Goal: Task Accomplishment & Management: Manage account settings

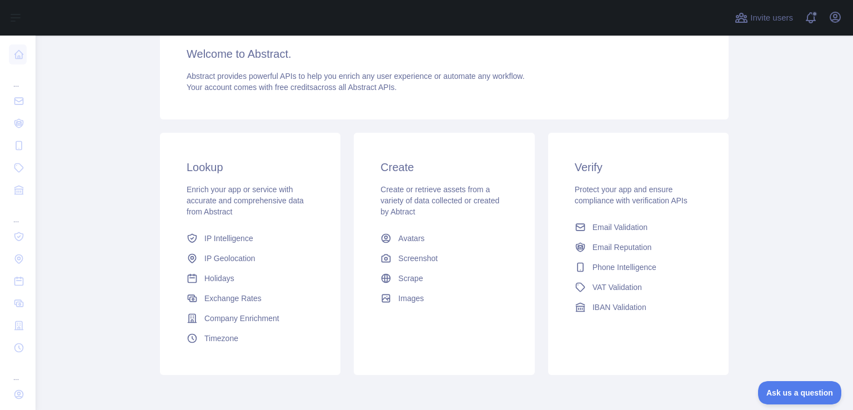
scroll to position [194, 0]
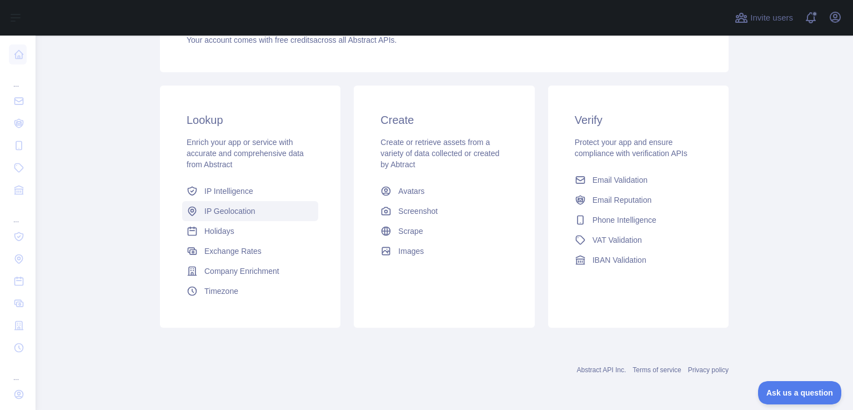
click at [229, 211] on span "IP Geolocation" at bounding box center [229, 211] width 51 height 11
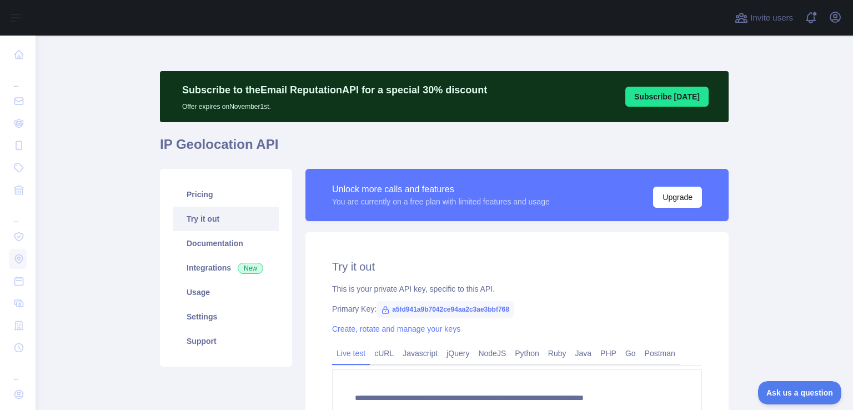
type textarea "**********"
click at [186, 294] on link "Usage" at bounding box center [226, 292] width 106 height 24
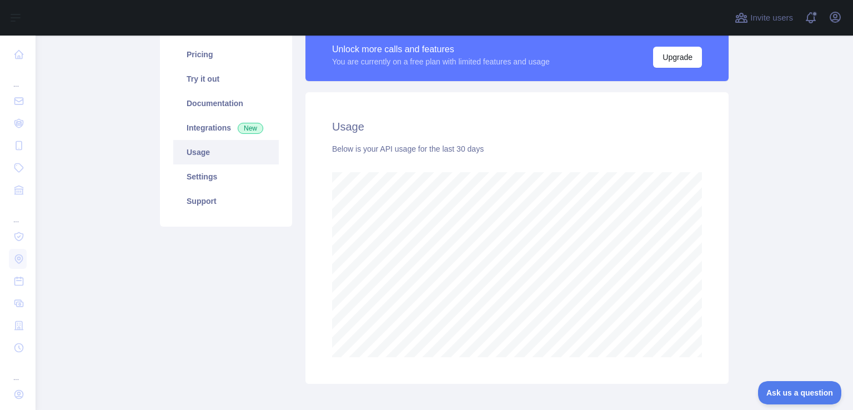
scroll to position [29, 0]
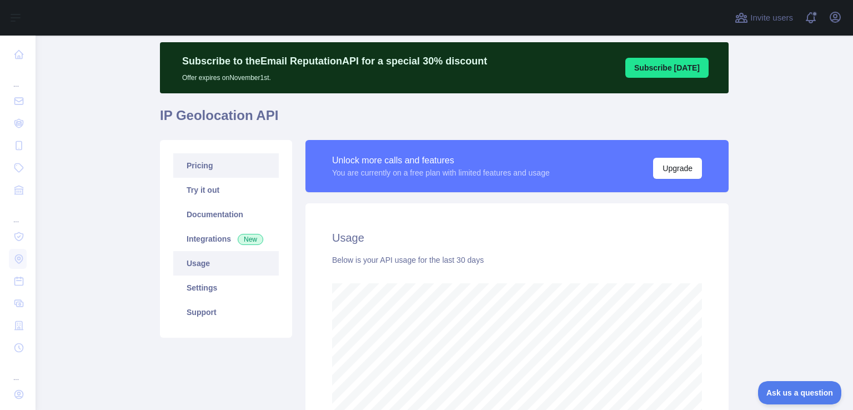
click at [194, 167] on link "Pricing" at bounding box center [226, 165] width 106 height 24
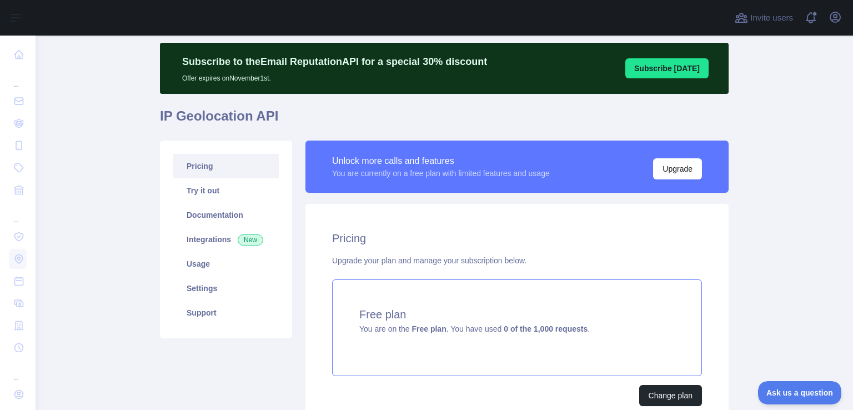
scroll to position [22, 0]
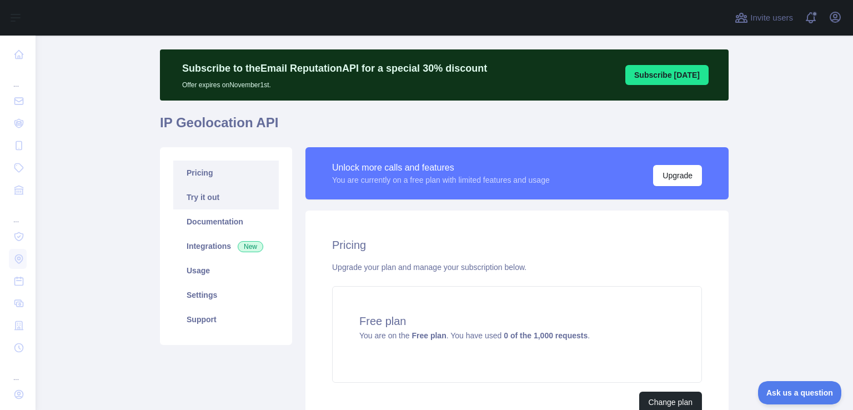
click at [202, 196] on link "Try it out" at bounding box center [226, 197] width 106 height 24
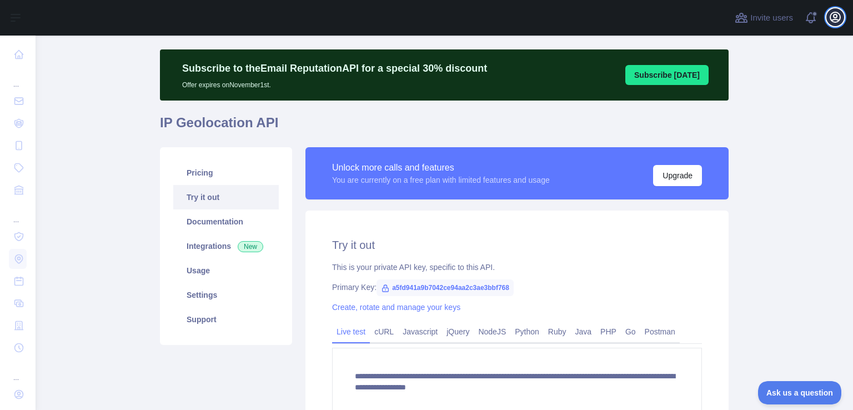
click at [834, 21] on icon "button" at bounding box center [835, 17] width 13 height 13
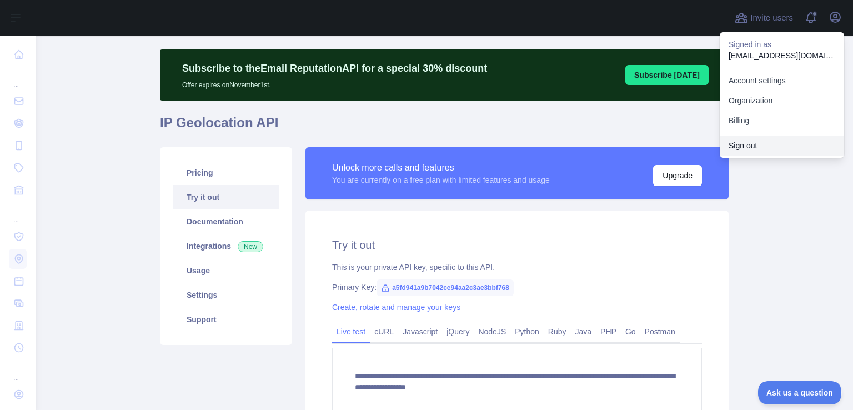
click at [760, 139] on button "Sign out" at bounding box center [782, 146] width 124 height 20
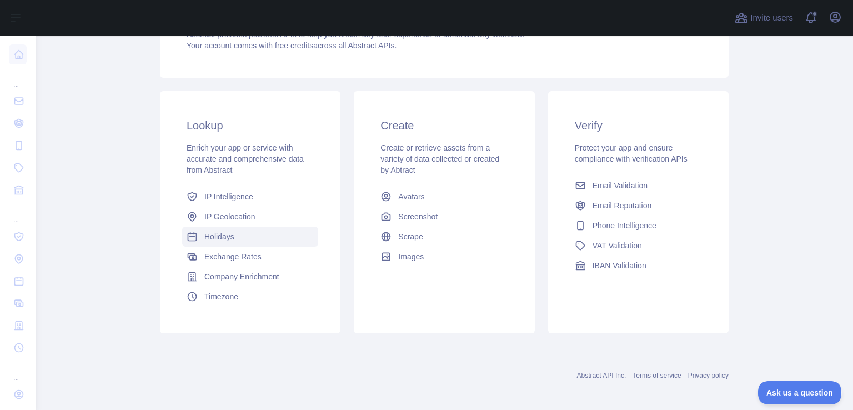
scroll to position [194, 0]
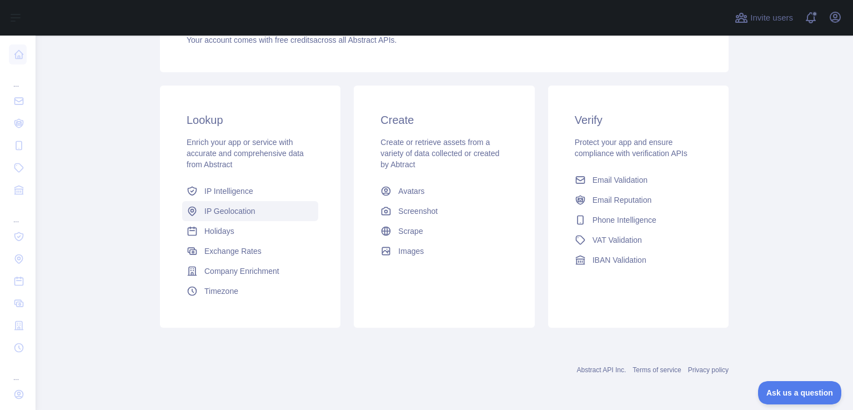
click at [221, 208] on span "IP Geolocation" at bounding box center [229, 211] width 51 height 11
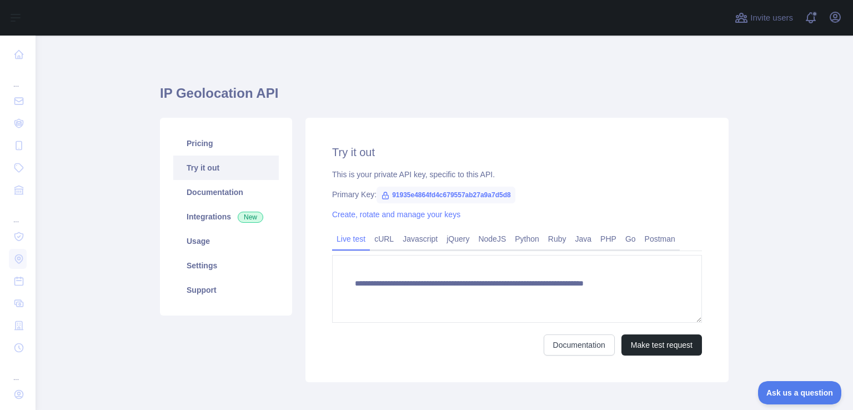
type textarea "**********"
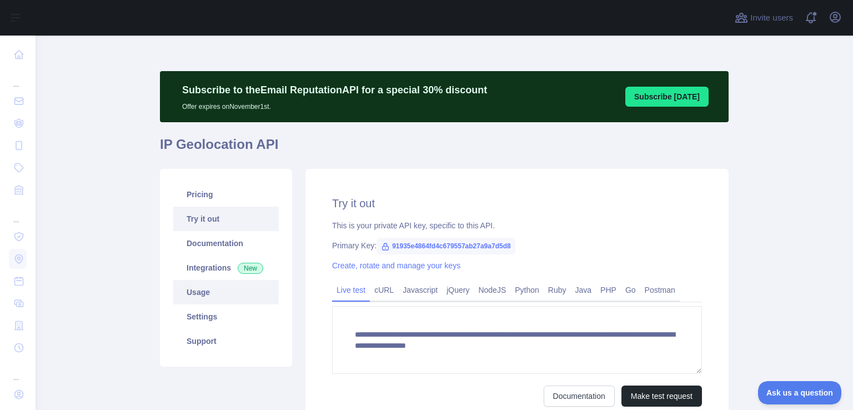
click at [193, 292] on link "Usage" at bounding box center [226, 292] width 106 height 24
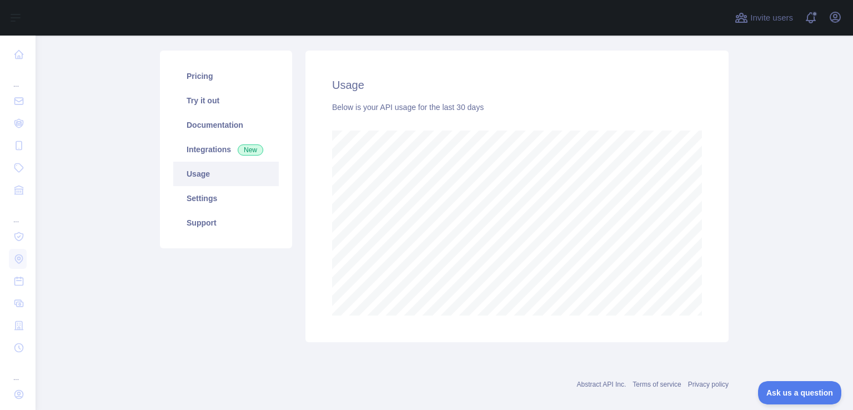
scroll to position [133, 0]
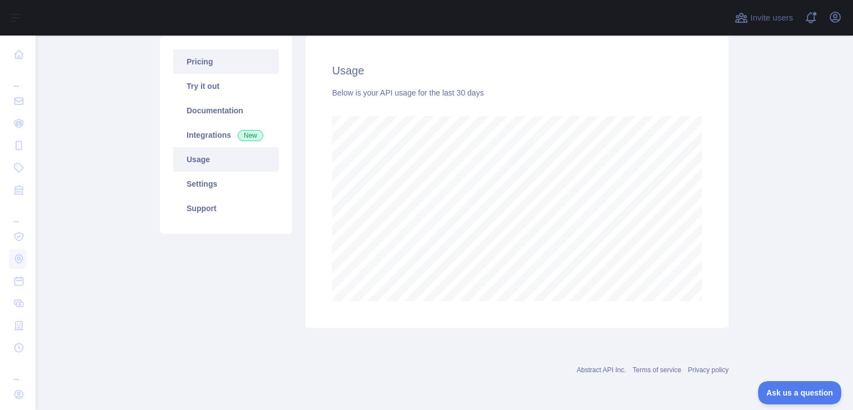
click at [203, 59] on link "Pricing" at bounding box center [226, 61] width 106 height 24
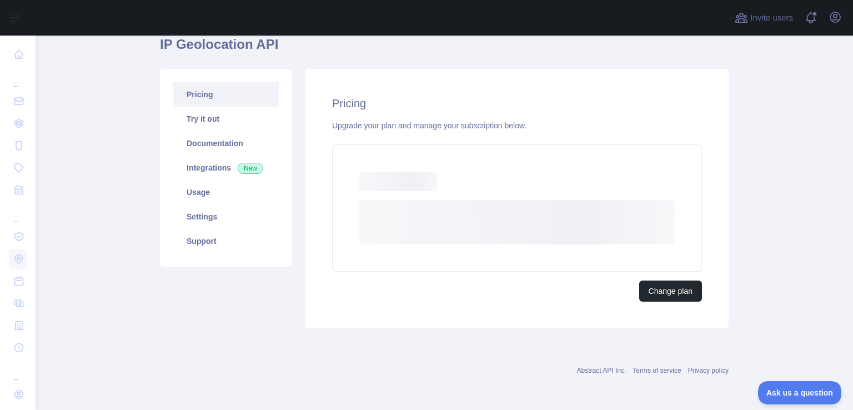
scroll to position [94, 0]
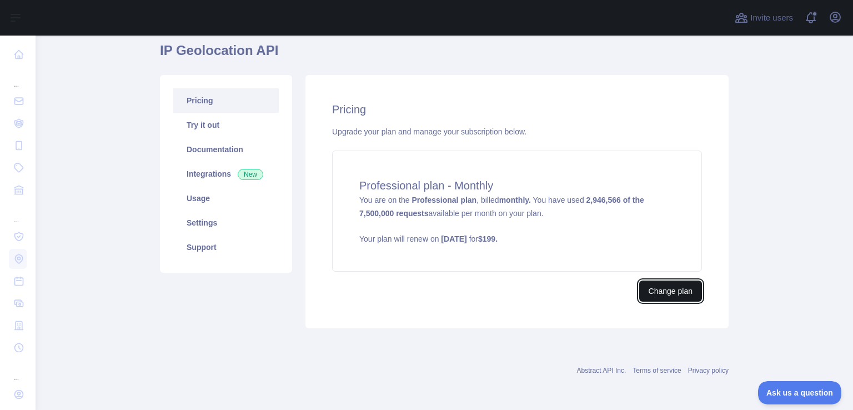
click at [656, 286] on button "Change plan" at bounding box center [671, 291] width 63 height 21
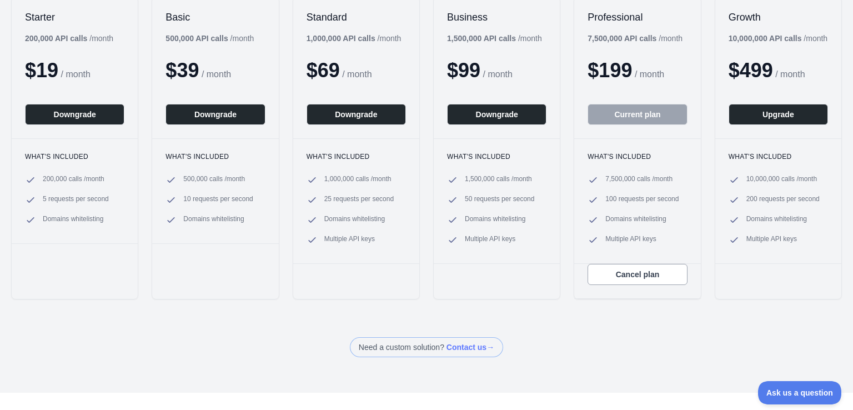
scroll to position [111, 0]
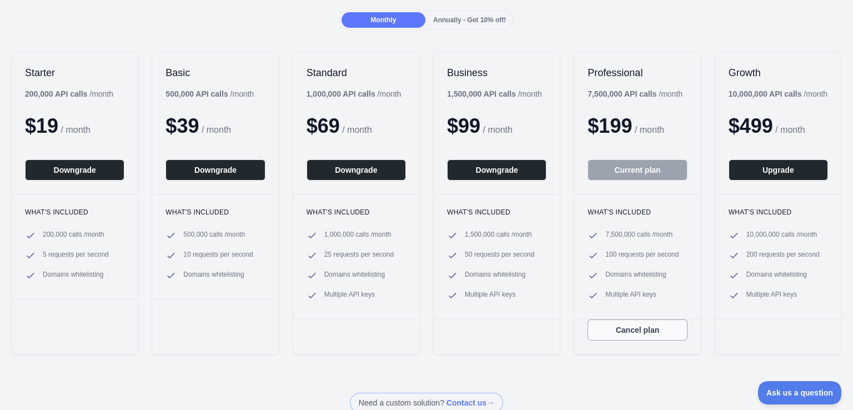
click at [641, 332] on button "Cancel plan" at bounding box center [637, 329] width 99 height 21
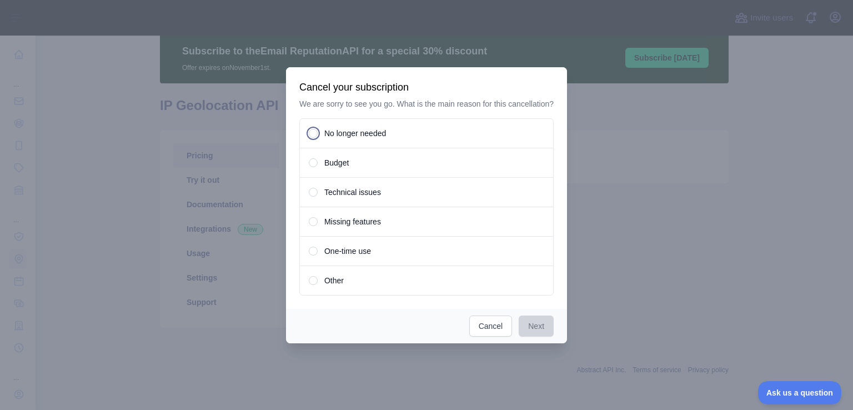
click at [312, 129] on div "No longer needed" at bounding box center [426, 133] width 254 height 30
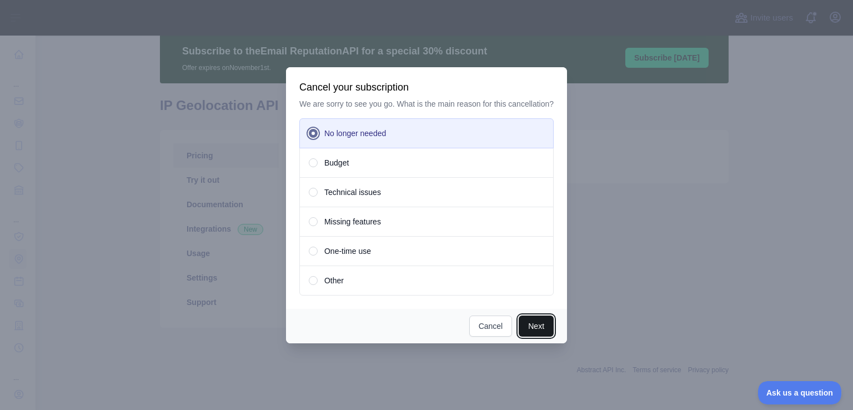
click at [538, 328] on button "Next" at bounding box center [536, 326] width 35 height 21
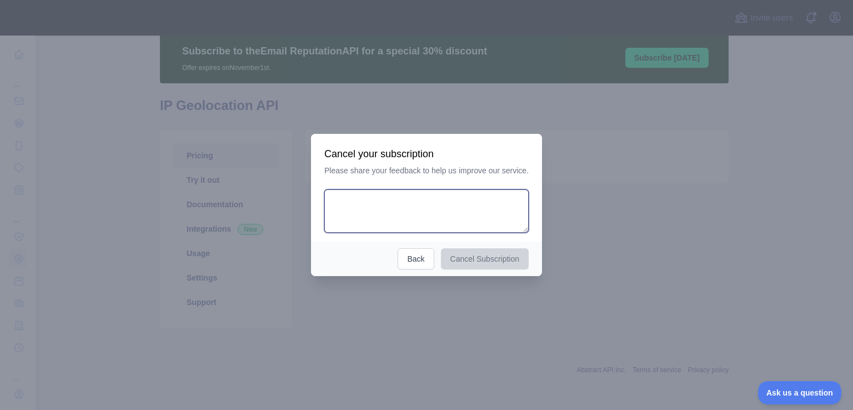
click at [422, 205] on textarea at bounding box center [426, 210] width 204 height 43
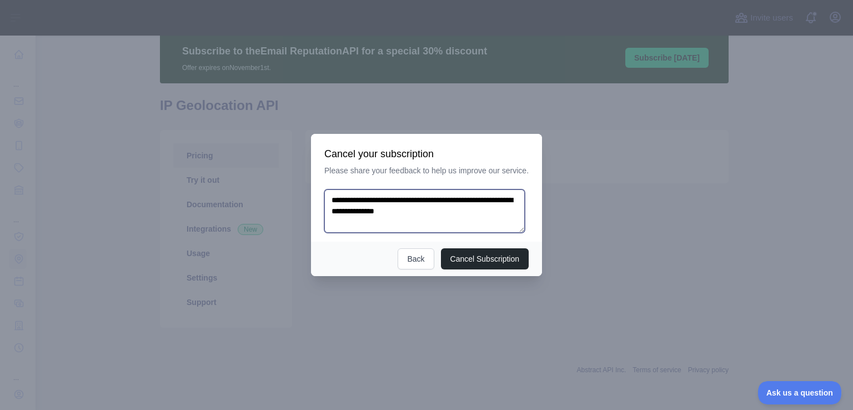
click at [418, 212] on textarea "**********" at bounding box center [424, 210] width 201 height 43
type textarea "**********"
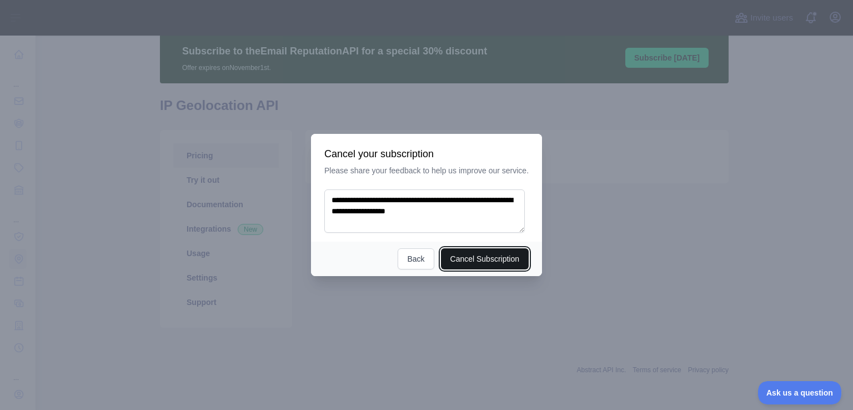
click at [491, 261] on button "Cancel Subscription" at bounding box center [485, 258] width 88 height 21
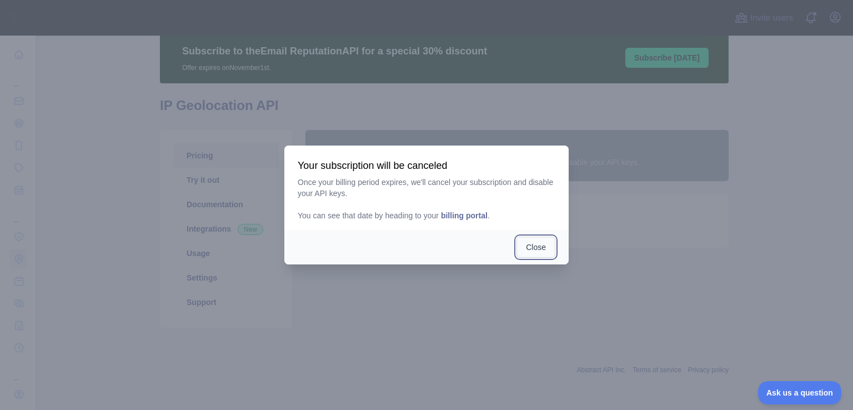
click at [536, 247] on button "Close" at bounding box center [536, 247] width 39 height 21
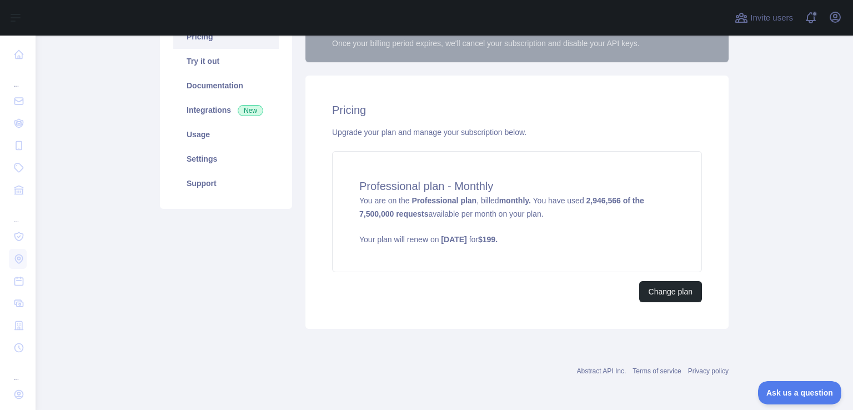
scroll to position [158, 0]
